Goal: Obtain resource: Download file/media

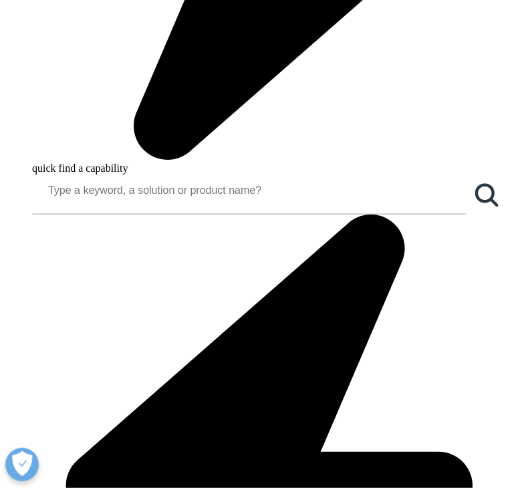
type input "Celine"
type input "Massoud"
type input "[EMAIL_ADDRESS][DOMAIN_NAME]"
type input "Researcher"
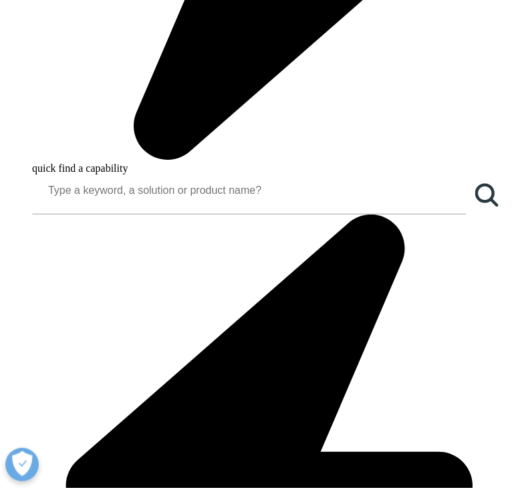
type input "AUB"
select select "[GEOGRAPHIC_DATA]"
